Goal: Check status: Check status

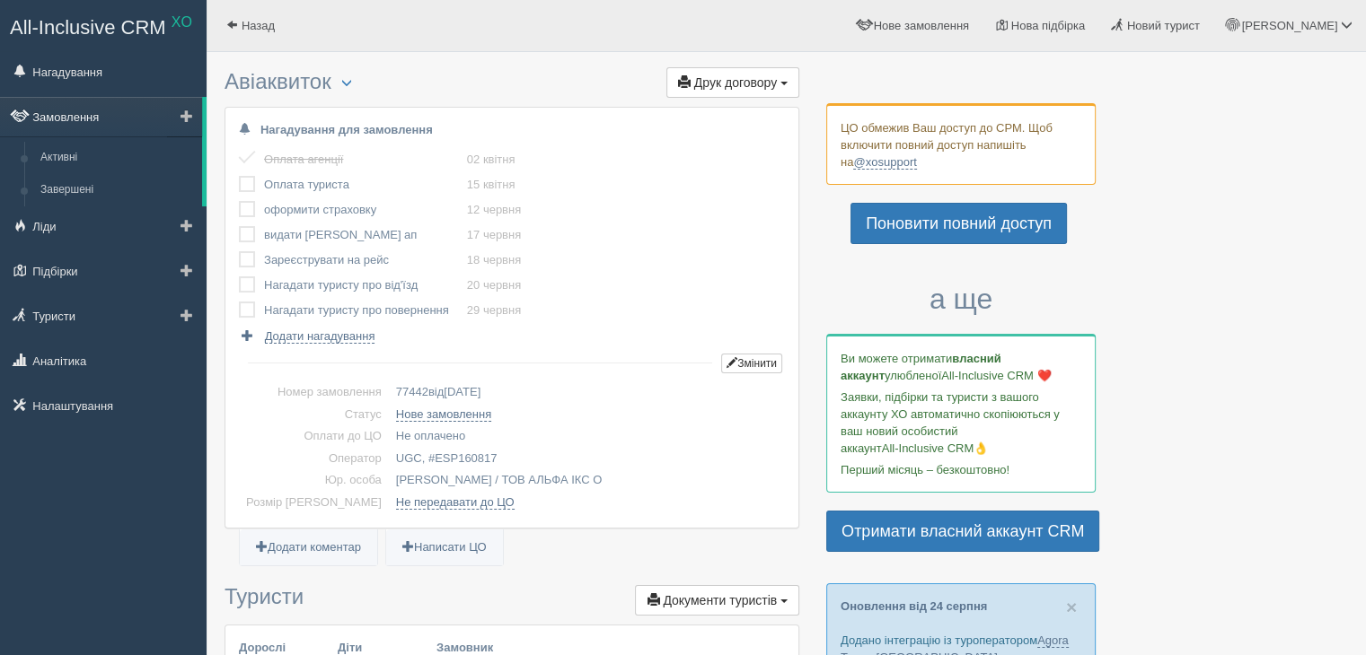
drag, startPoint x: 0, startPoint y: 0, endPoint x: 57, endPoint y: 113, distance: 126.9
click at [57, 113] on link "Замовлення" at bounding box center [101, 117] width 202 height 40
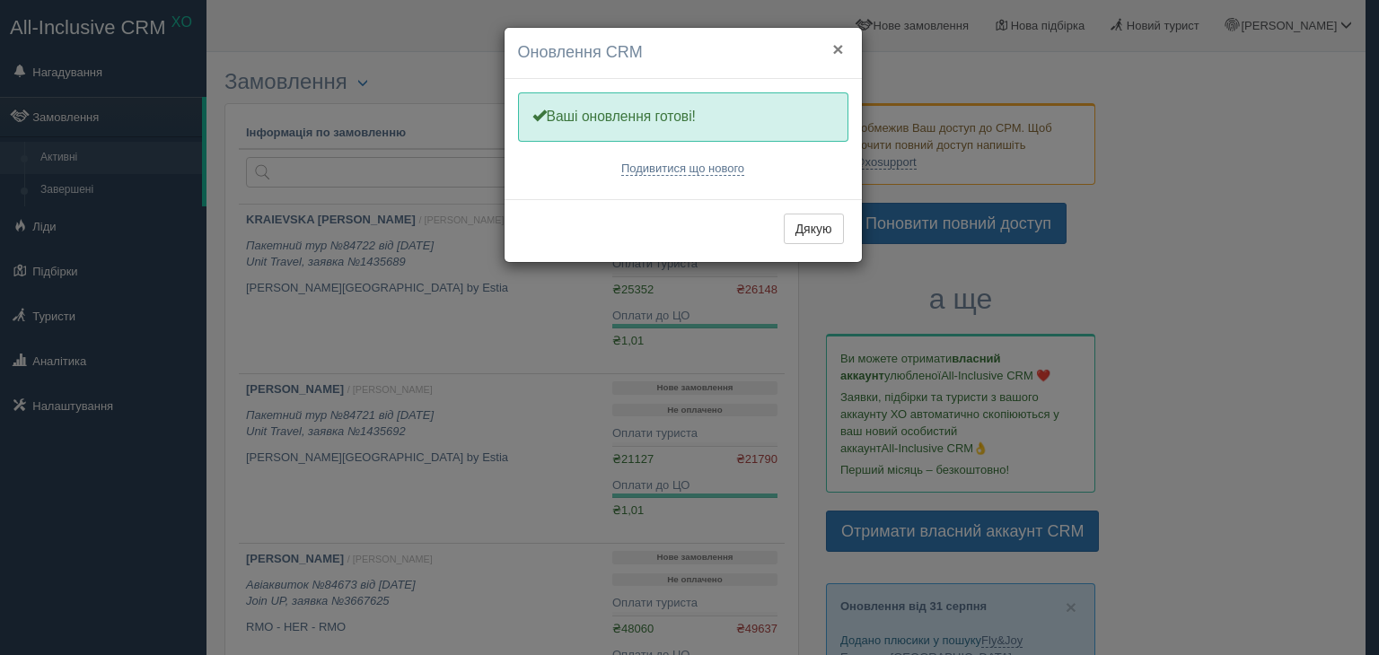
click at [840, 48] on button "×" at bounding box center [837, 49] width 11 height 19
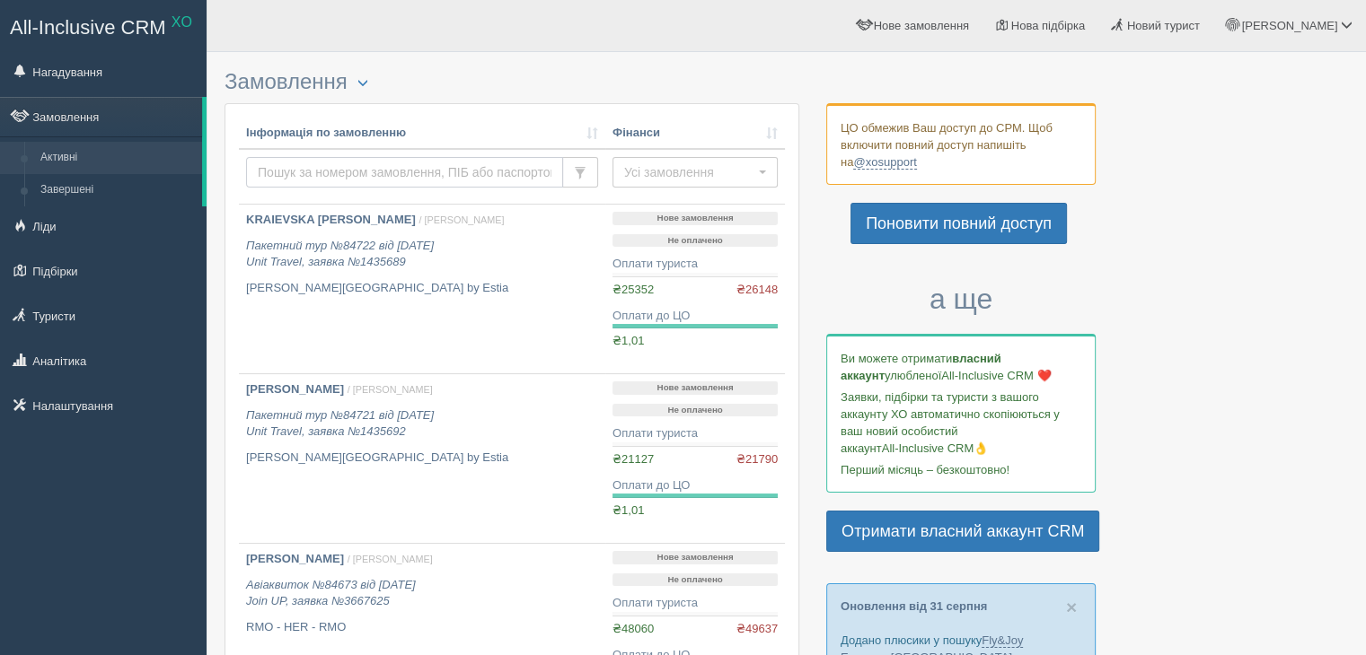
click at [309, 165] on input "text" at bounding box center [404, 172] width 317 height 31
type input "75912"
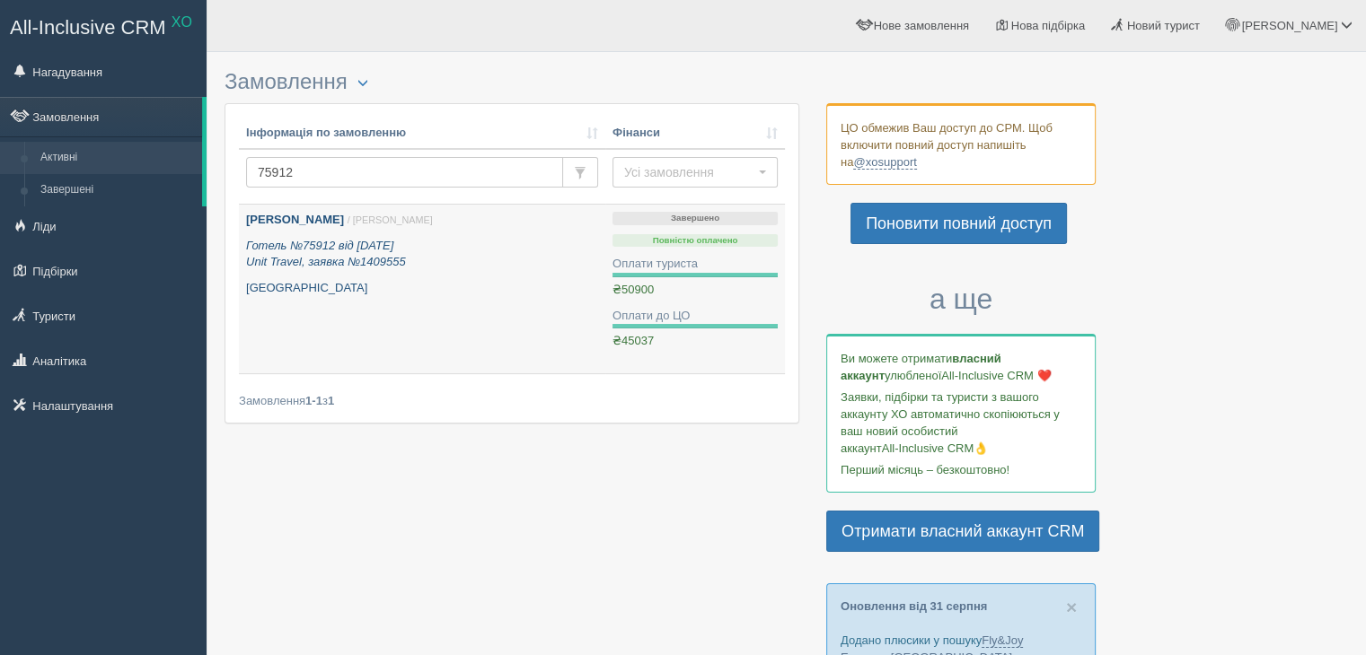
click at [408, 254] on p "Готель №75912 від 22.03.2025 Unit Travel, заявка №1409555" at bounding box center [422, 254] width 352 height 33
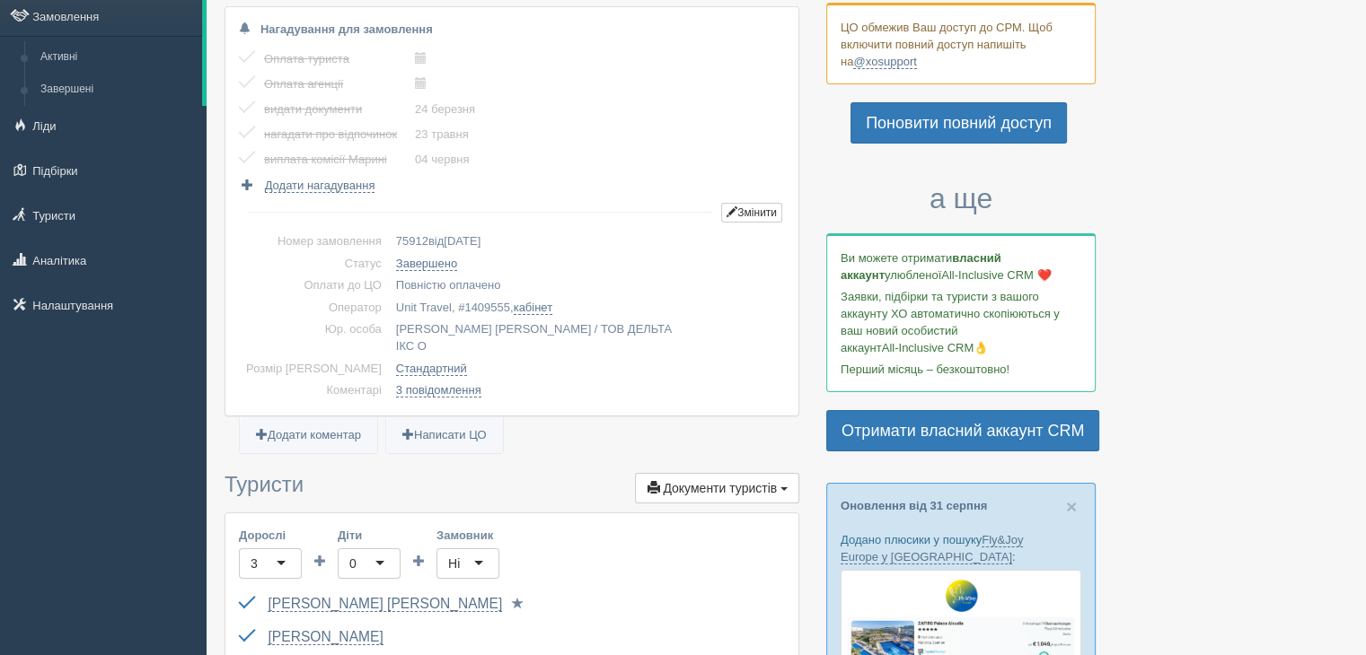
scroll to position [43, 0]
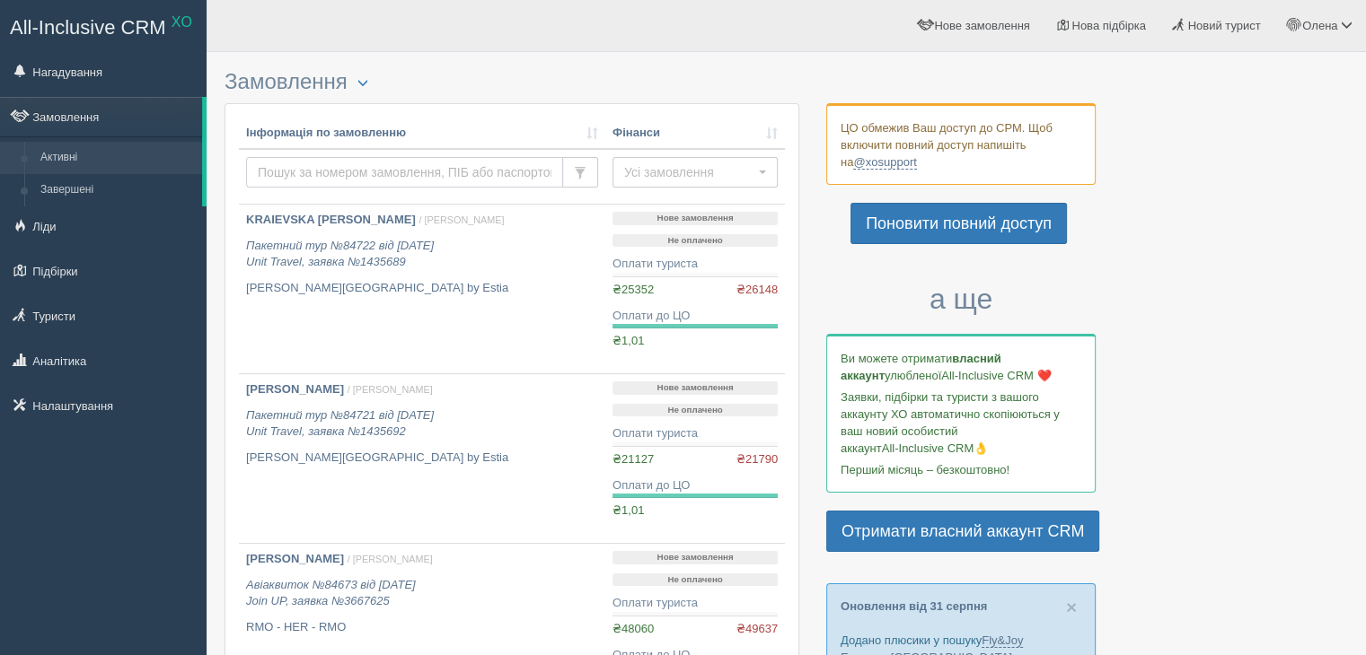
click at [315, 166] on input "text" at bounding box center [404, 172] width 317 height 31
paste input "76655"
type input "76655"
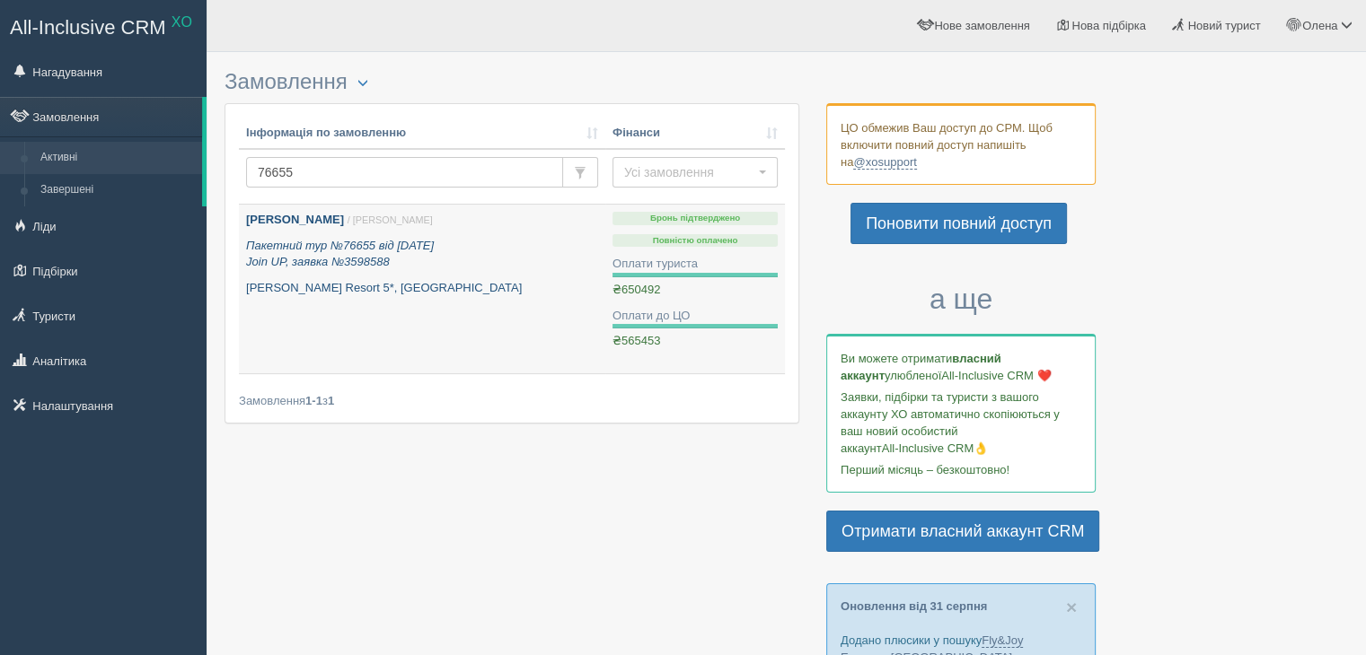
click at [334, 255] on icon "Пакетний тур №76655 від [DATE] Join UP, заявка №3598588" at bounding box center [340, 254] width 188 height 31
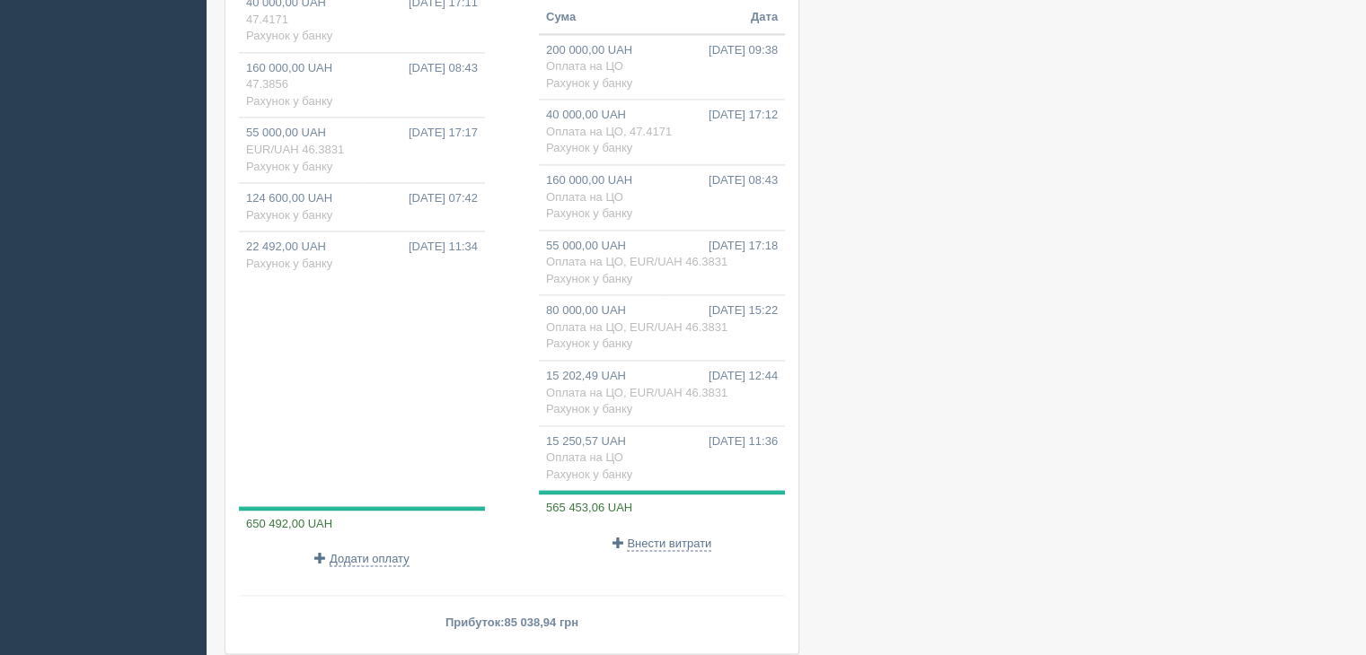
scroll to position [2783, 0]
